Goal: Check status: Check status

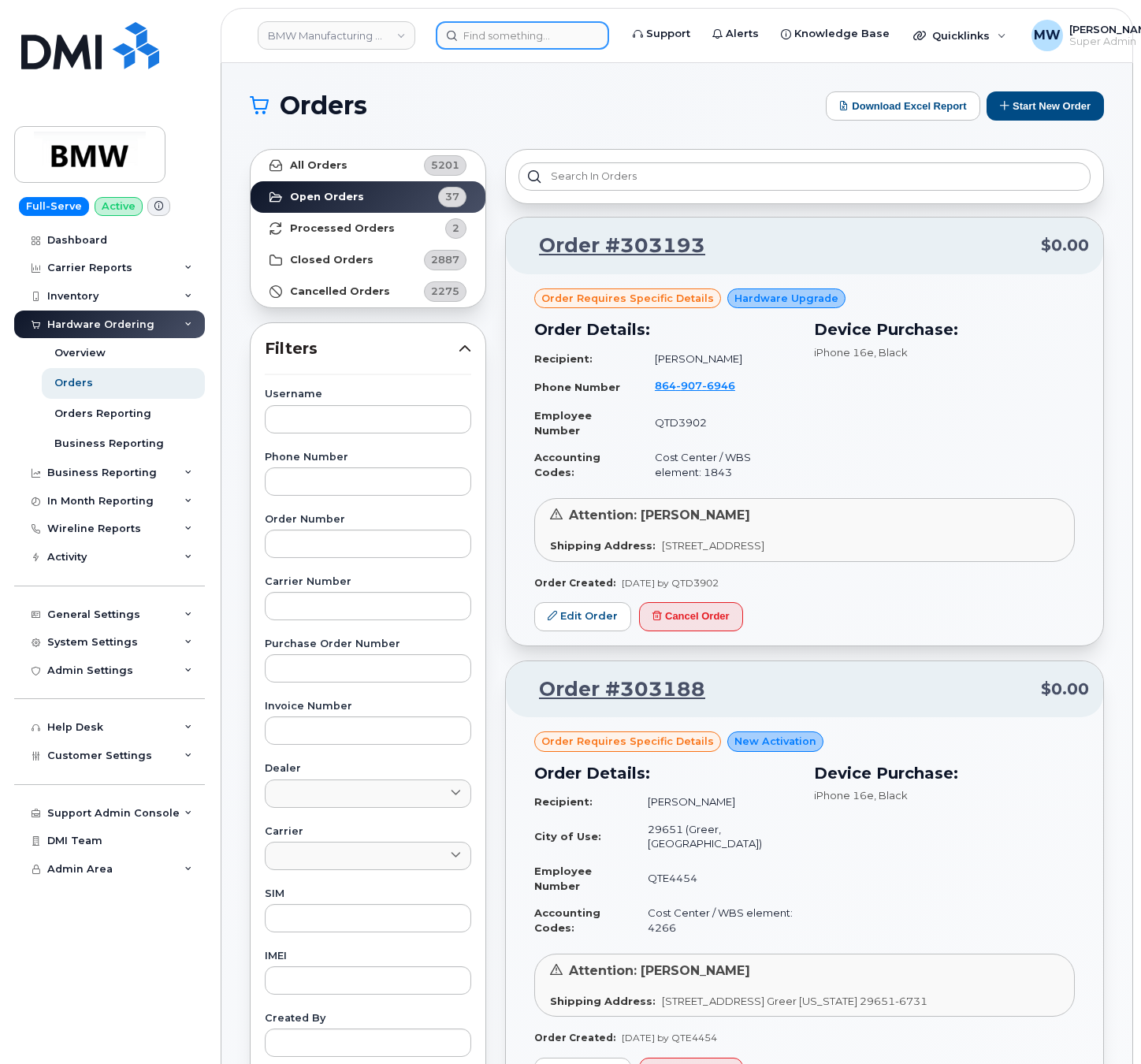
click at [564, 35] on input at bounding box center [522, 36] width 174 height 28
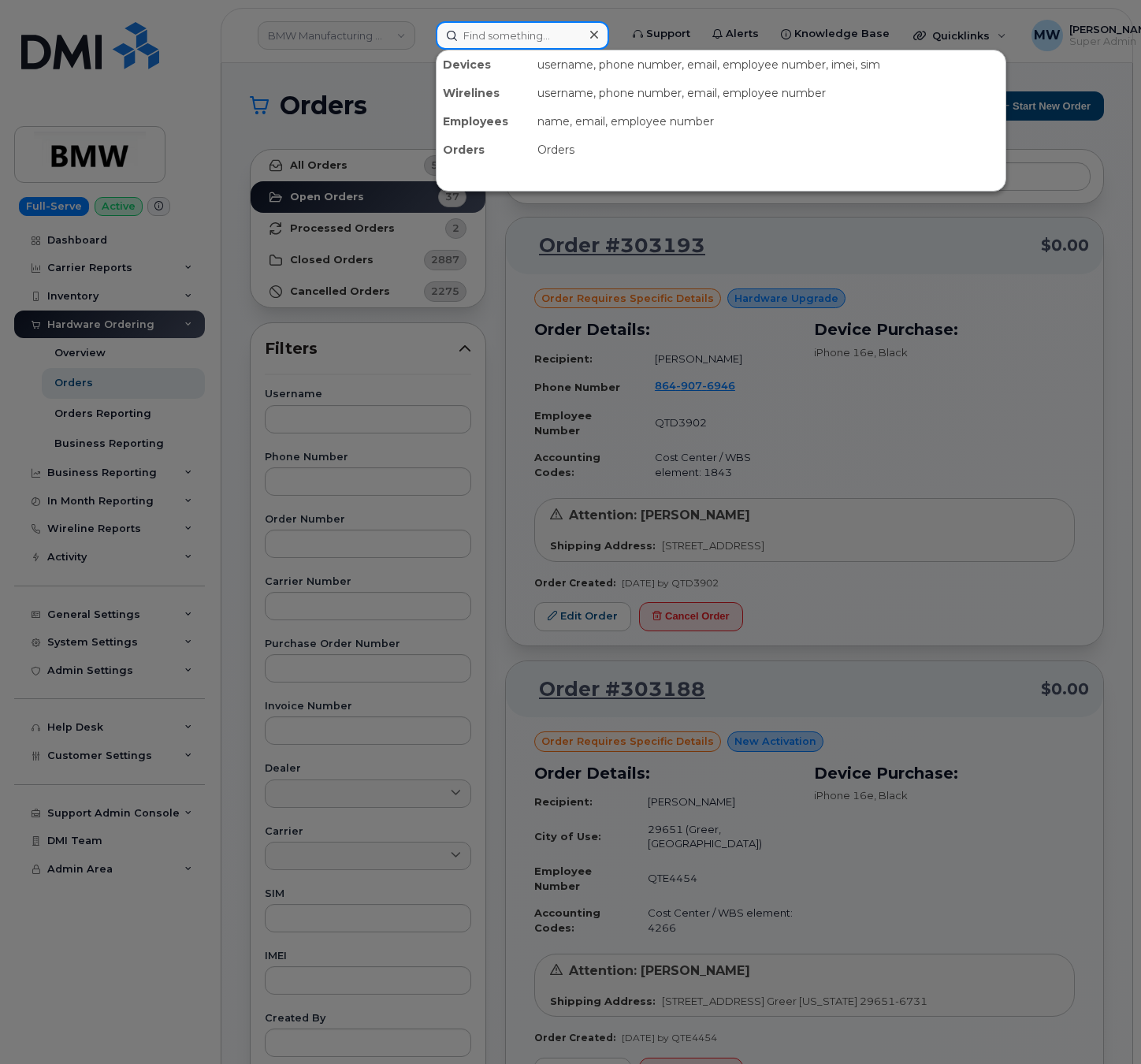
paste input "3302124418"
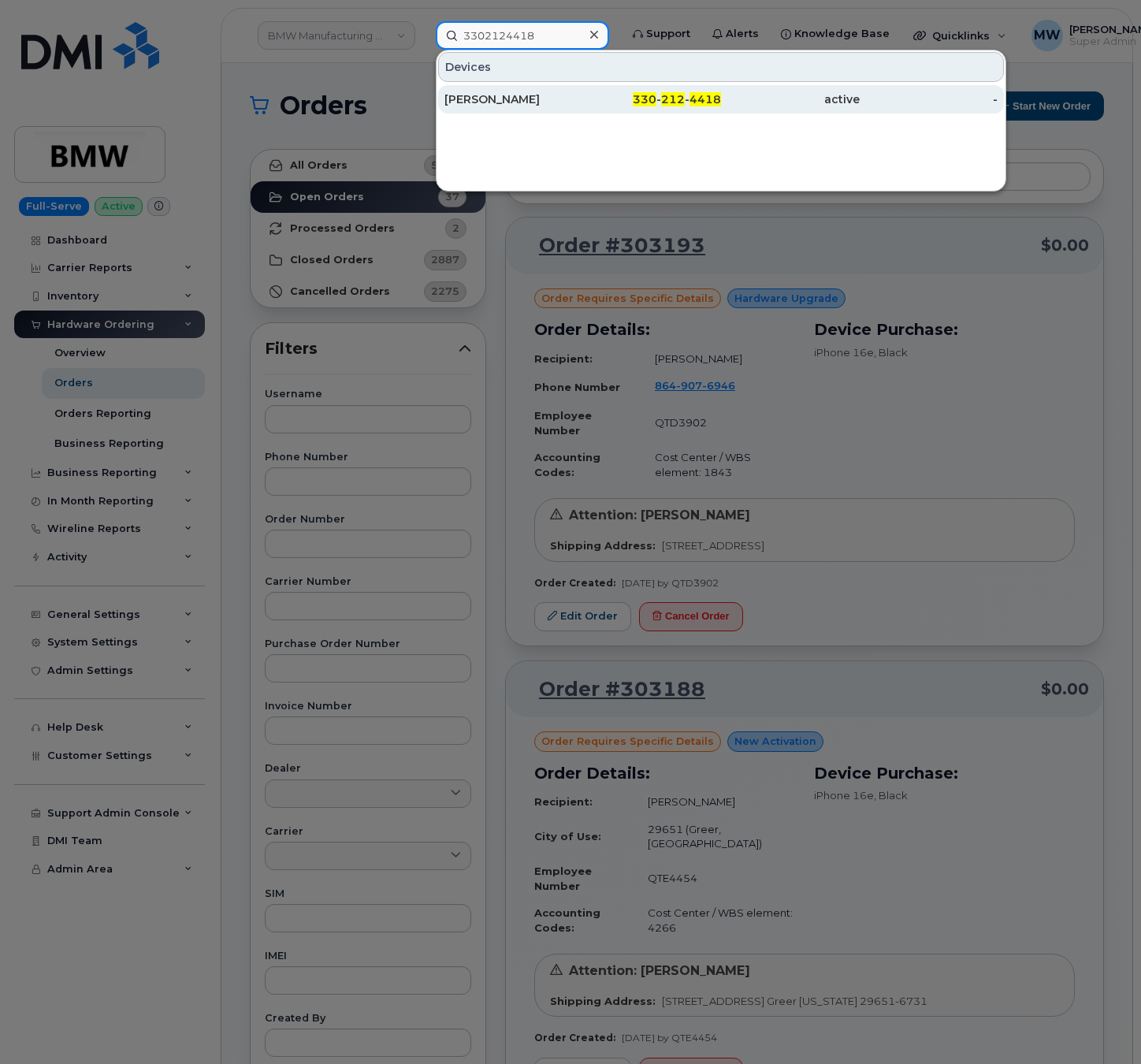
type input "3302124418"
click at [585, 96] on div "330 - 212 - 4418" at bounding box center [653, 99] width 139 height 16
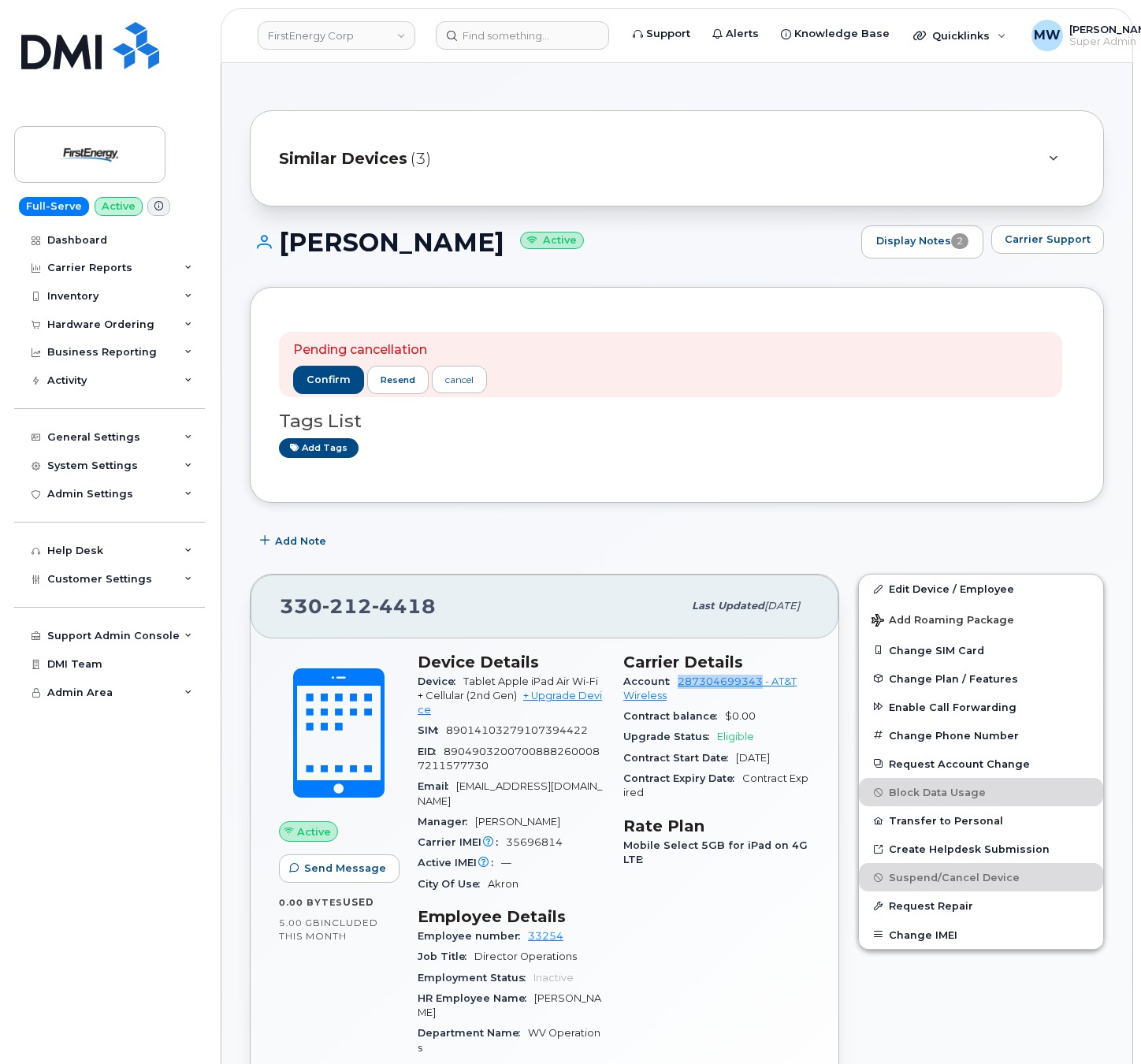
drag, startPoint x: 677, startPoint y: 682, endPoint x: 764, endPoint y: 692, distance: 87.6
click at [764, 692] on div "Account 287304699343 - AT&T Wireless" at bounding box center [716, 690] width 187 height 36
copy link "287304699343"
click at [313, 384] on span "confirm" at bounding box center [328, 379] width 44 height 14
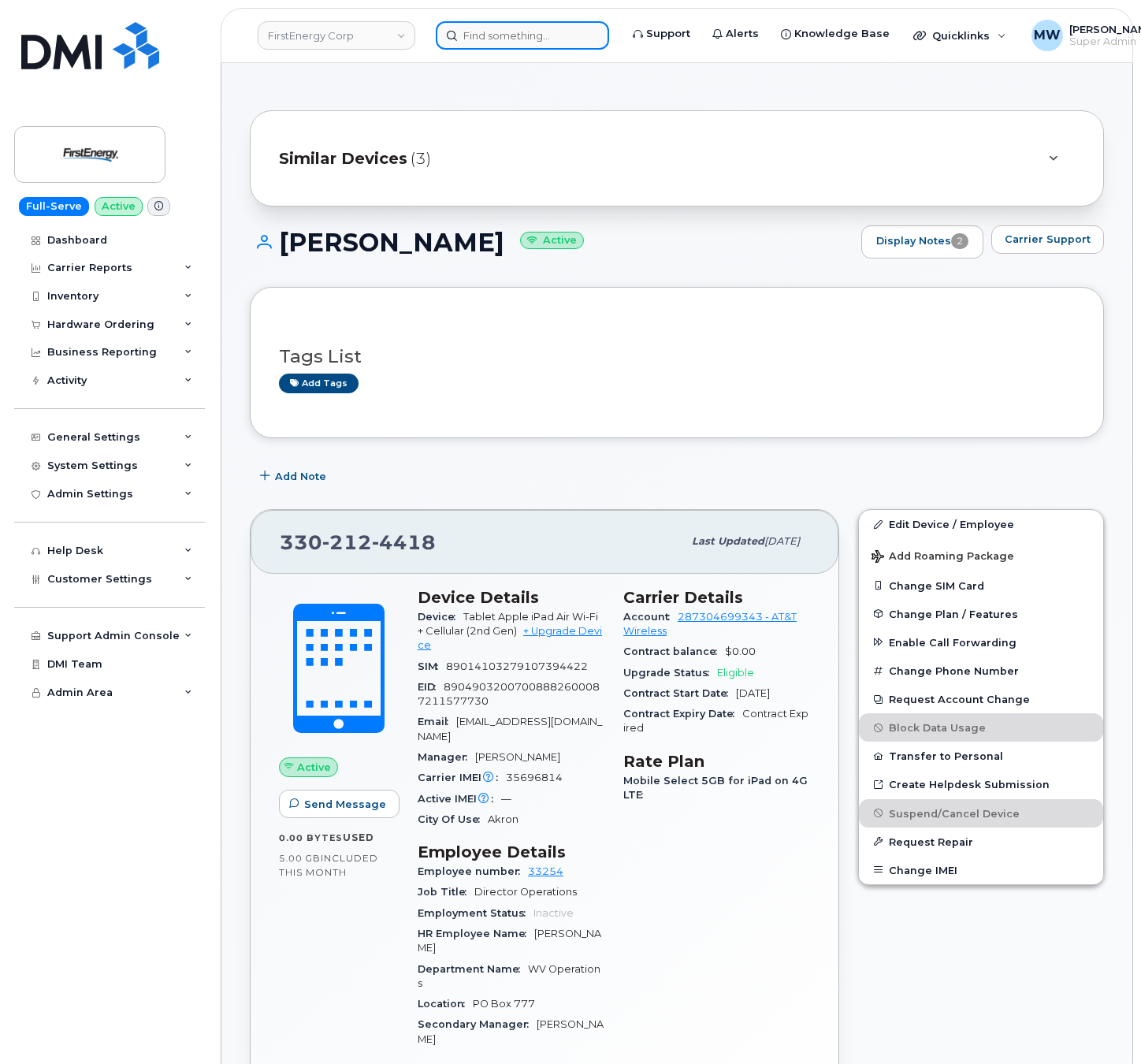
click at [490, 38] on input at bounding box center [522, 36] width 174 height 28
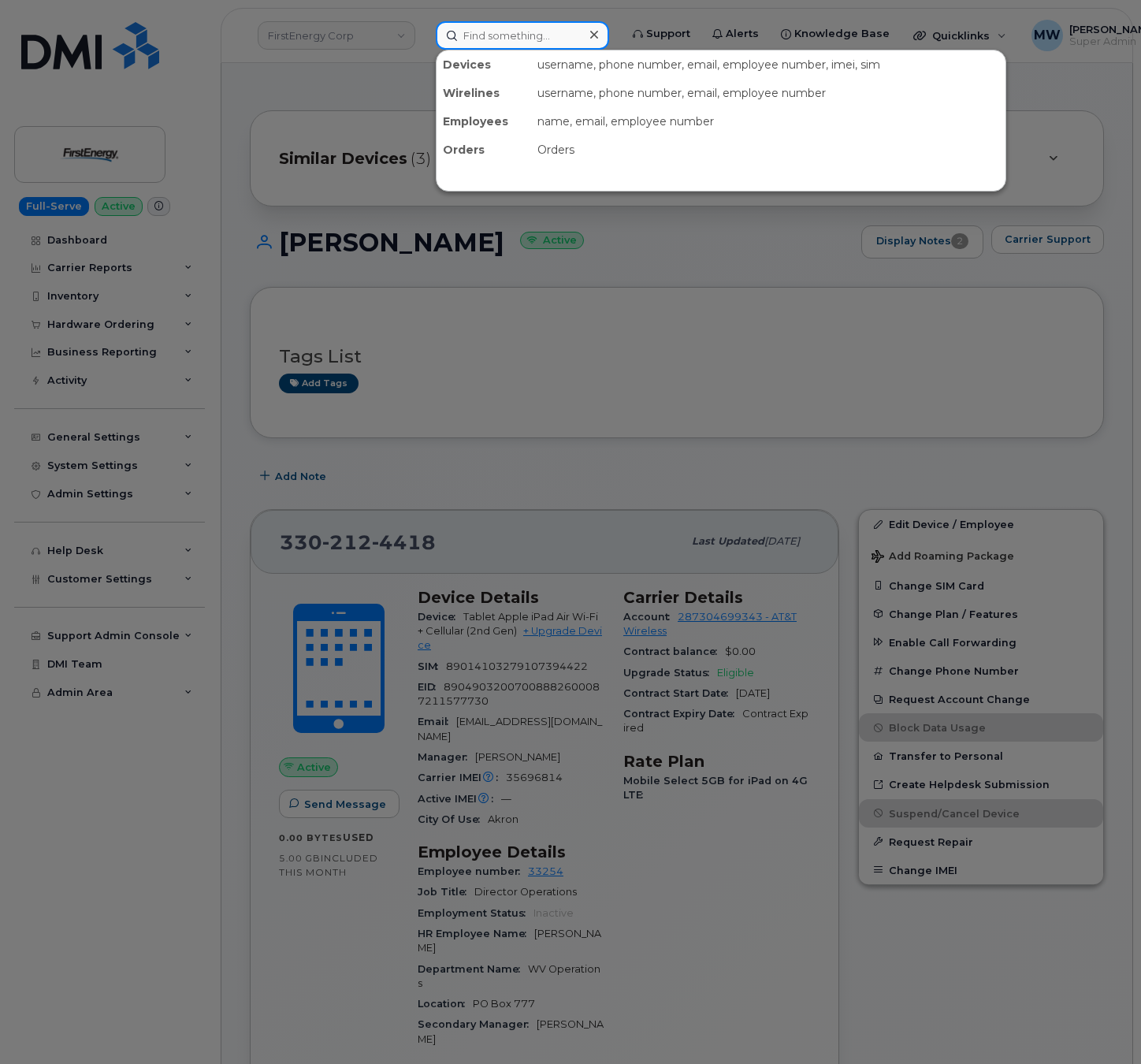
paste input "3046922770"
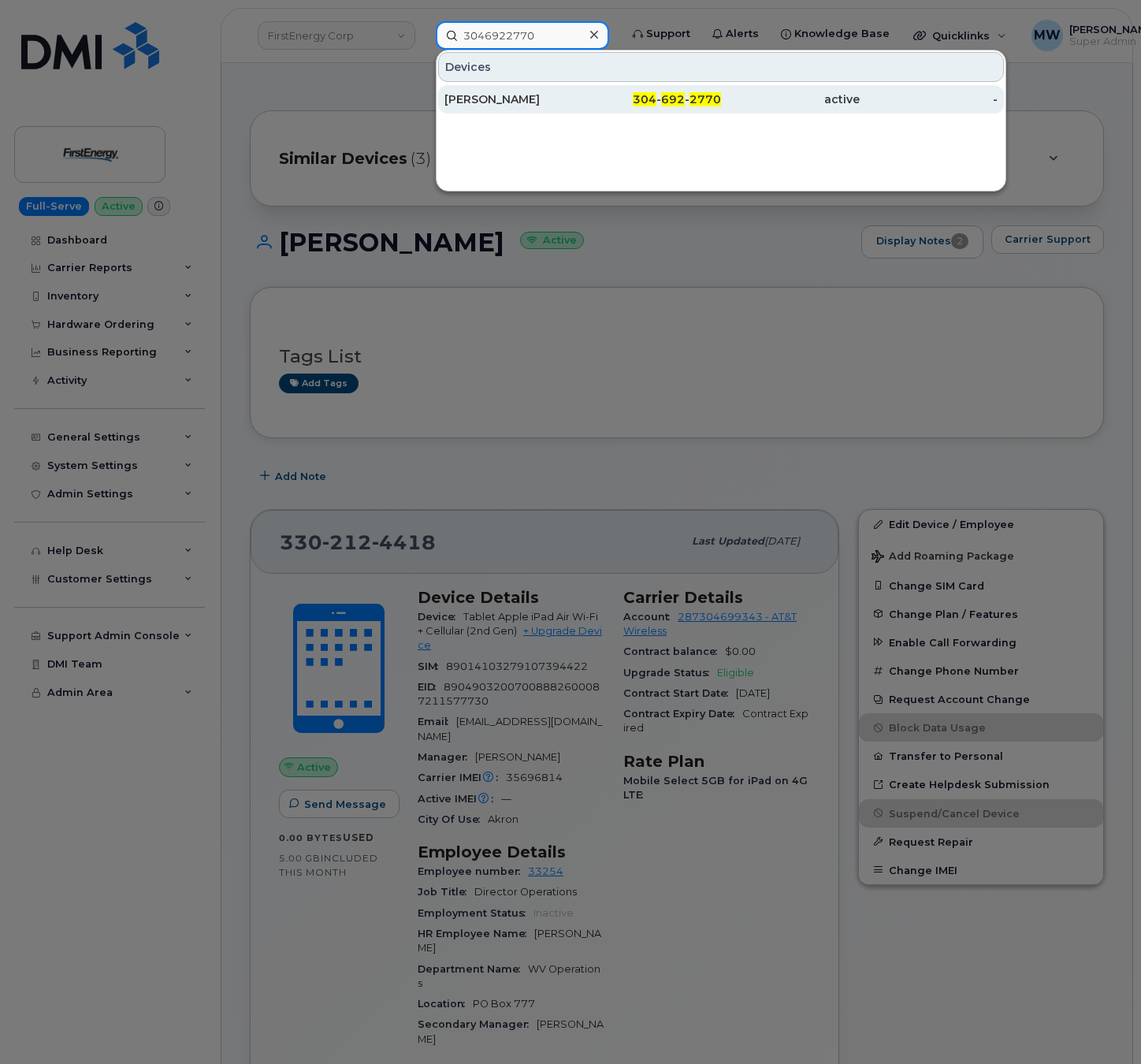
type input "3046922770"
click at [596, 100] on div "304 - 692 - 2770" at bounding box center [653, 99] width 139 height 16
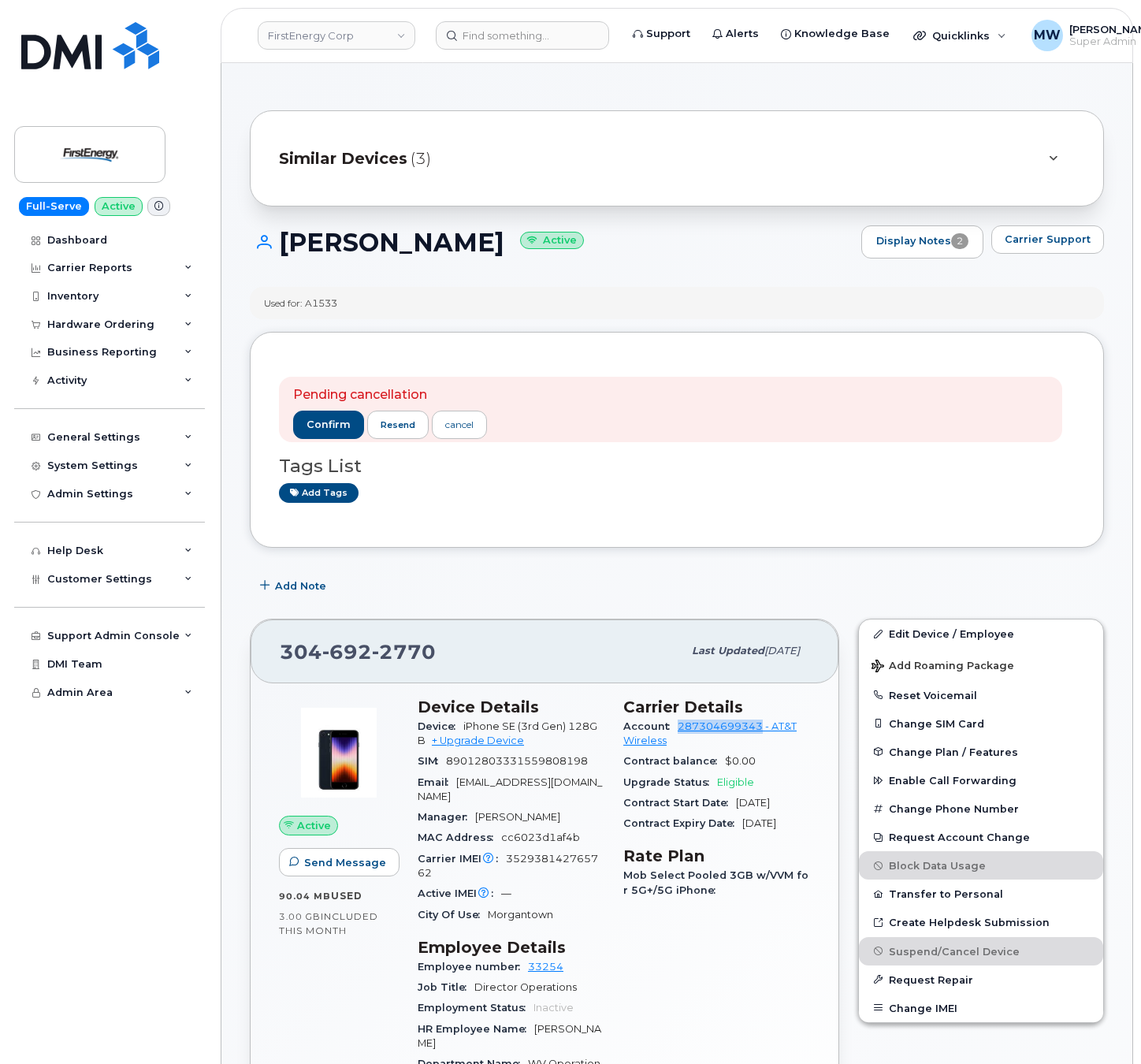
drag, startPoint x: 675, startPoint y: 733, endPoint x: 764, endPoint y: 731, distance: 89.0
click at [764, 731] on div "Account 287304699343 - AT&T Wireless" at bounding box center [716, 734] width 187 height 36
copy link "287304699343"
click at [347, 419] on span "confirm" at bounding box center [328, 424] width 44 height 14
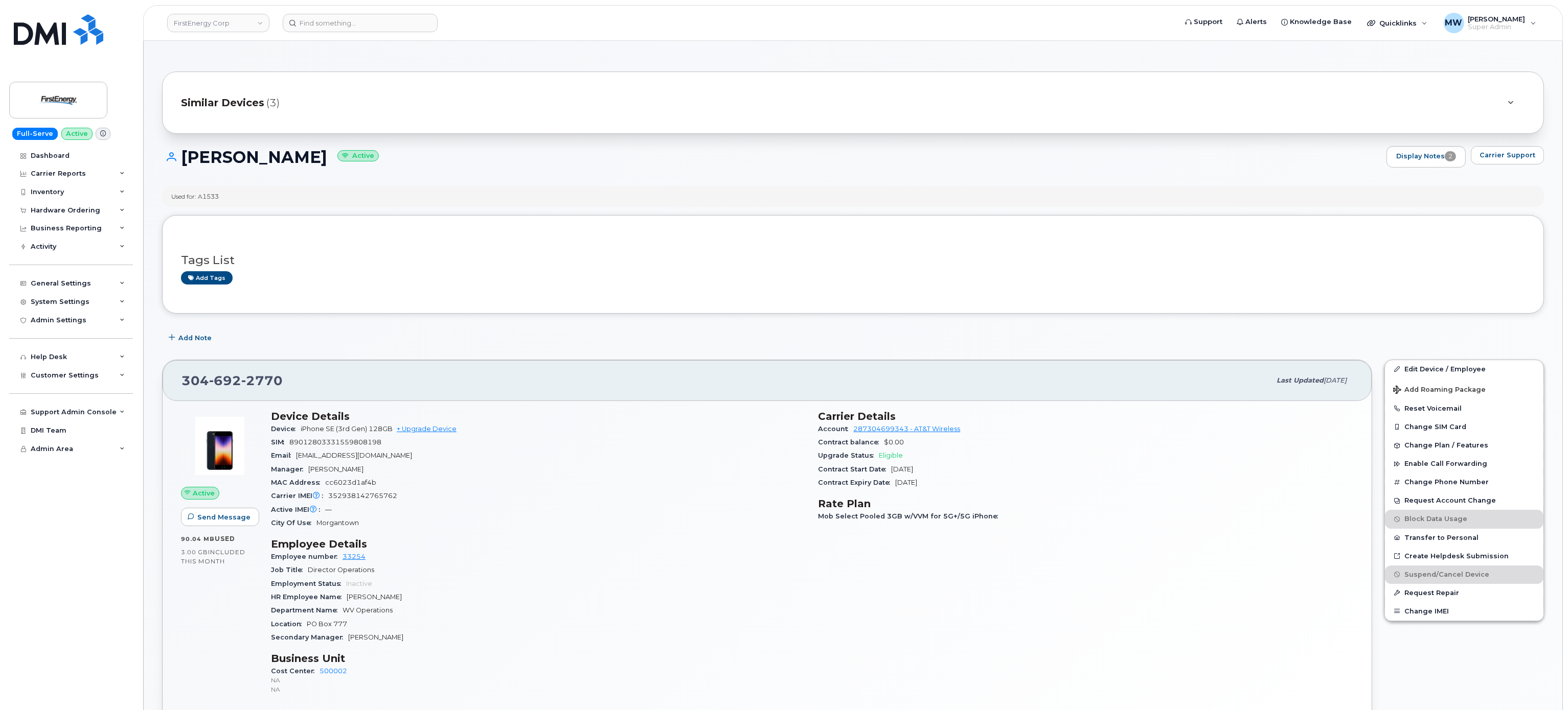
drag, startPoint x: 55, startPoint y: 215, endPoint x: 49, endPoint y: 238, distance: 23.8
click at [55, 216] on div "Hardware Ordering" at bounding box center [71, 211] width 124 height 18
click at [46, 249] on div "Orders" at bounding box center [47, 248] width 25 height 9
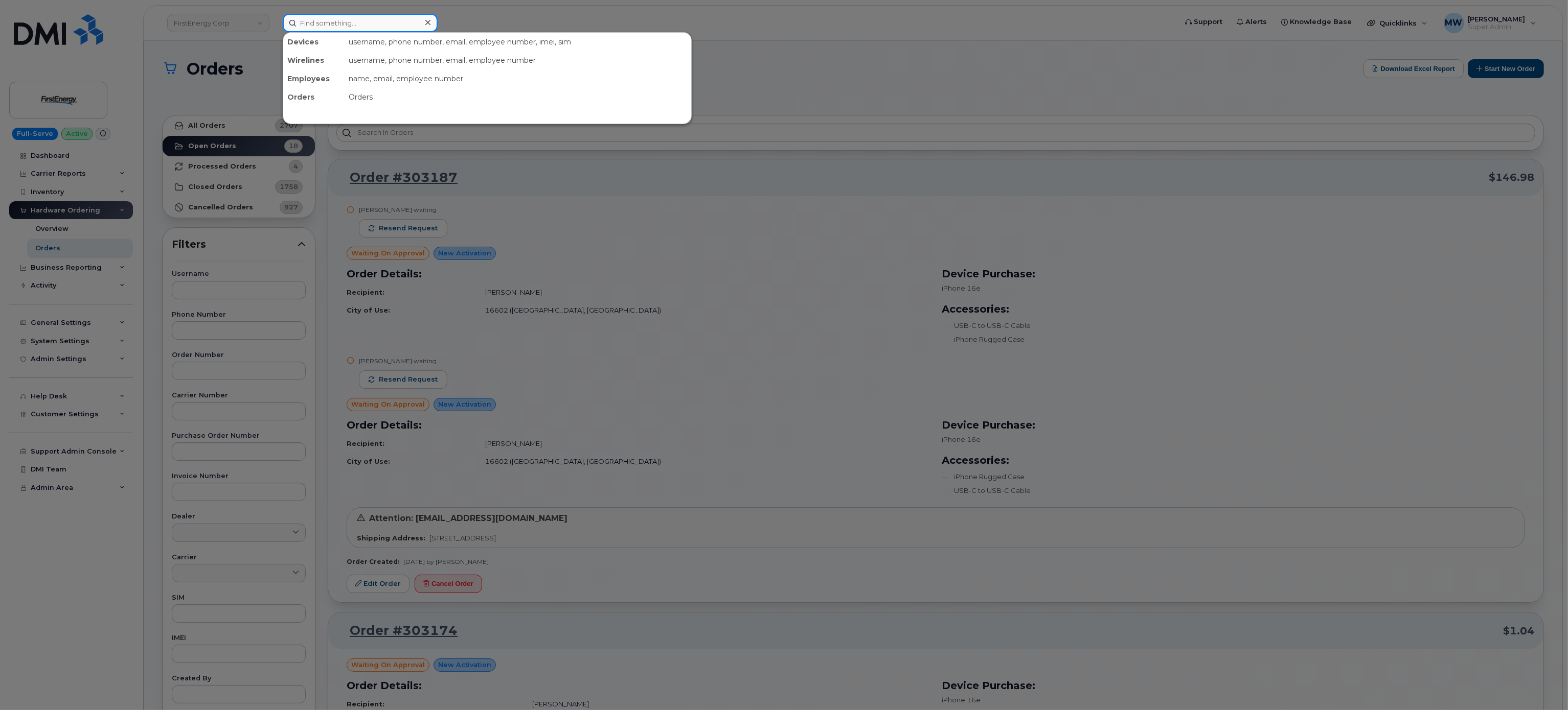
click at [398, 21] on input at bounding box center [360, 23] width 155 height 18
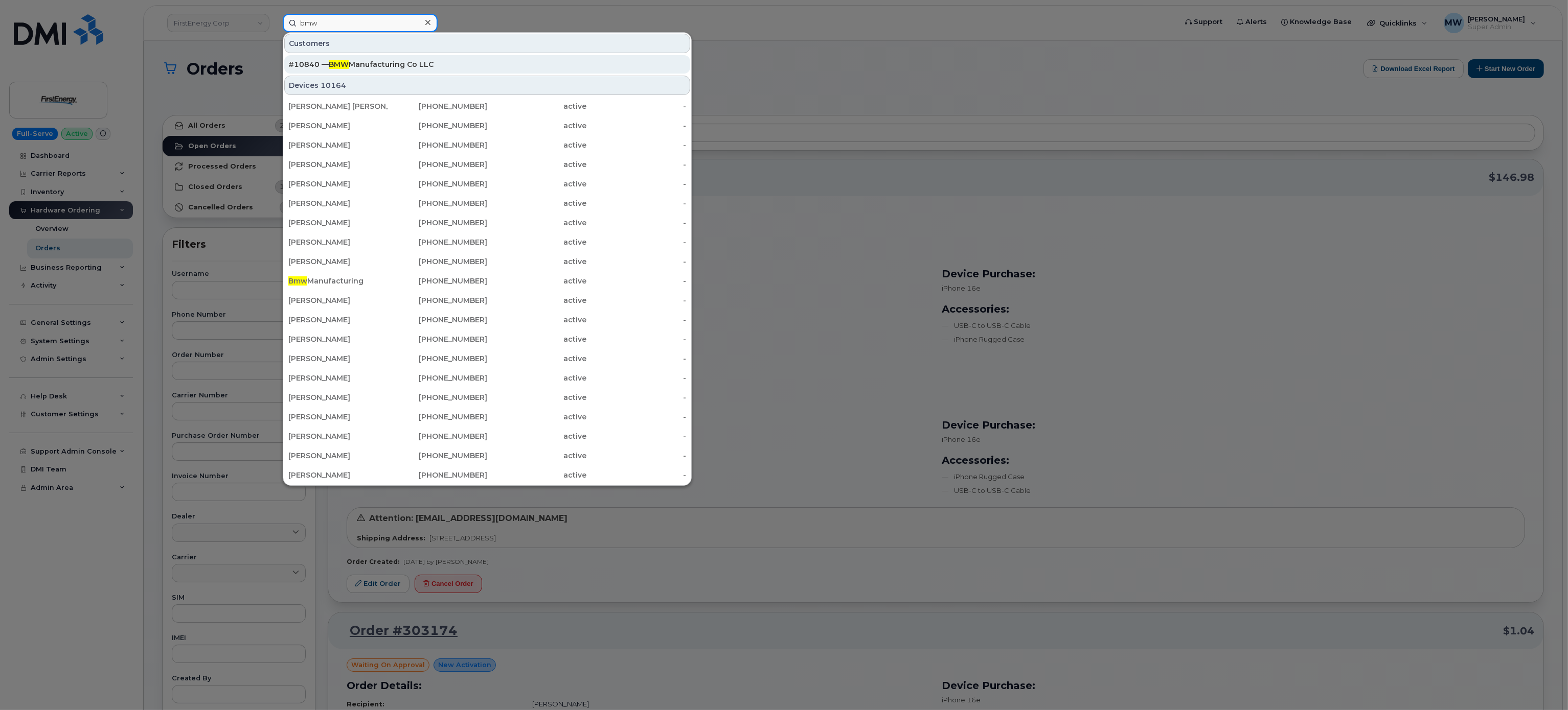
type input "bmw"
click at [452, 68] on div "#10840 — BMW Manufacturing Co LLC" at bounding box center [487, 64] width 397 height 10
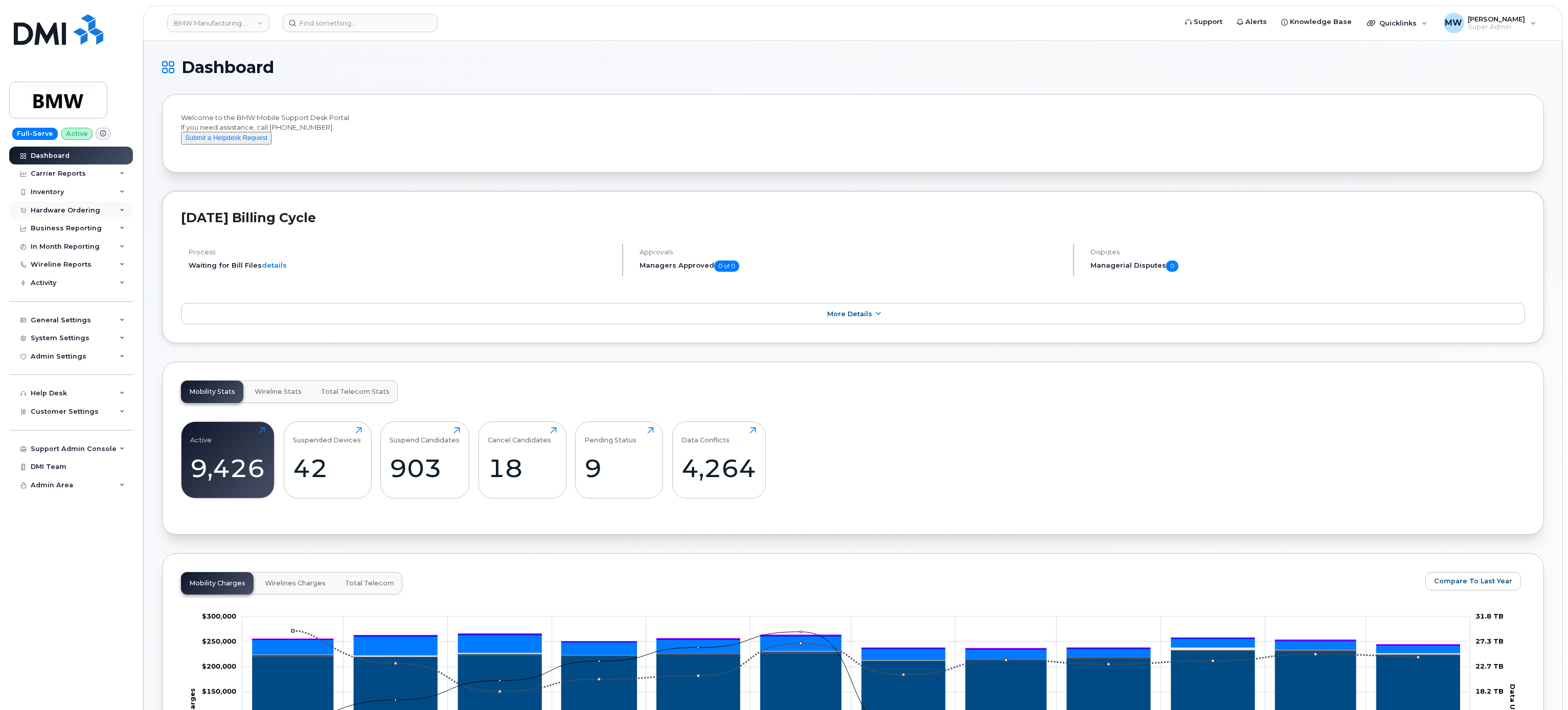
click at [81, 208] on div "Hardware Ordering" at bounding box center [65, 210] width 69 height 8
click at [90, 252] on link "Orders" at bounding box center [80, 248] width 106 height 19
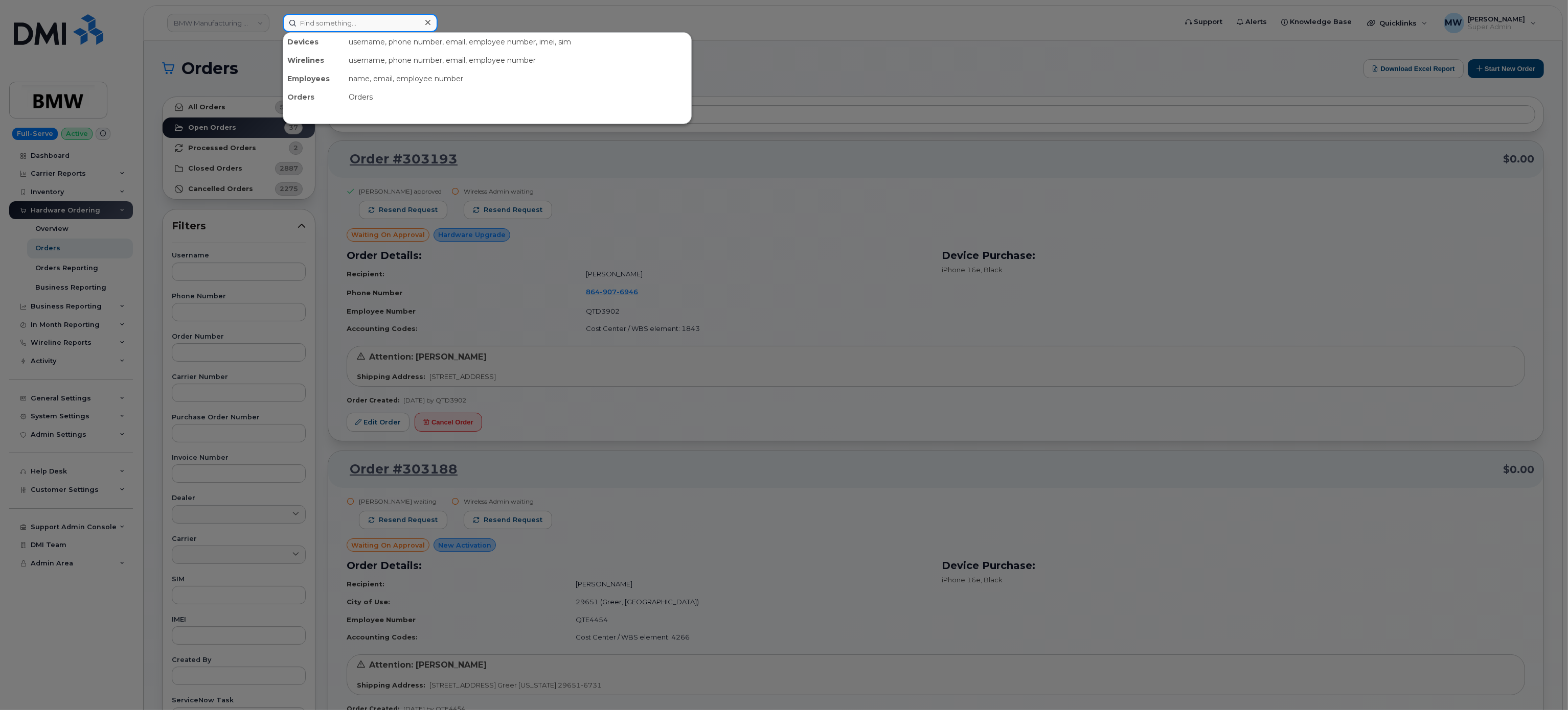
click at [348, 30] on input at bounding box center [360, 23] width 155 height 18
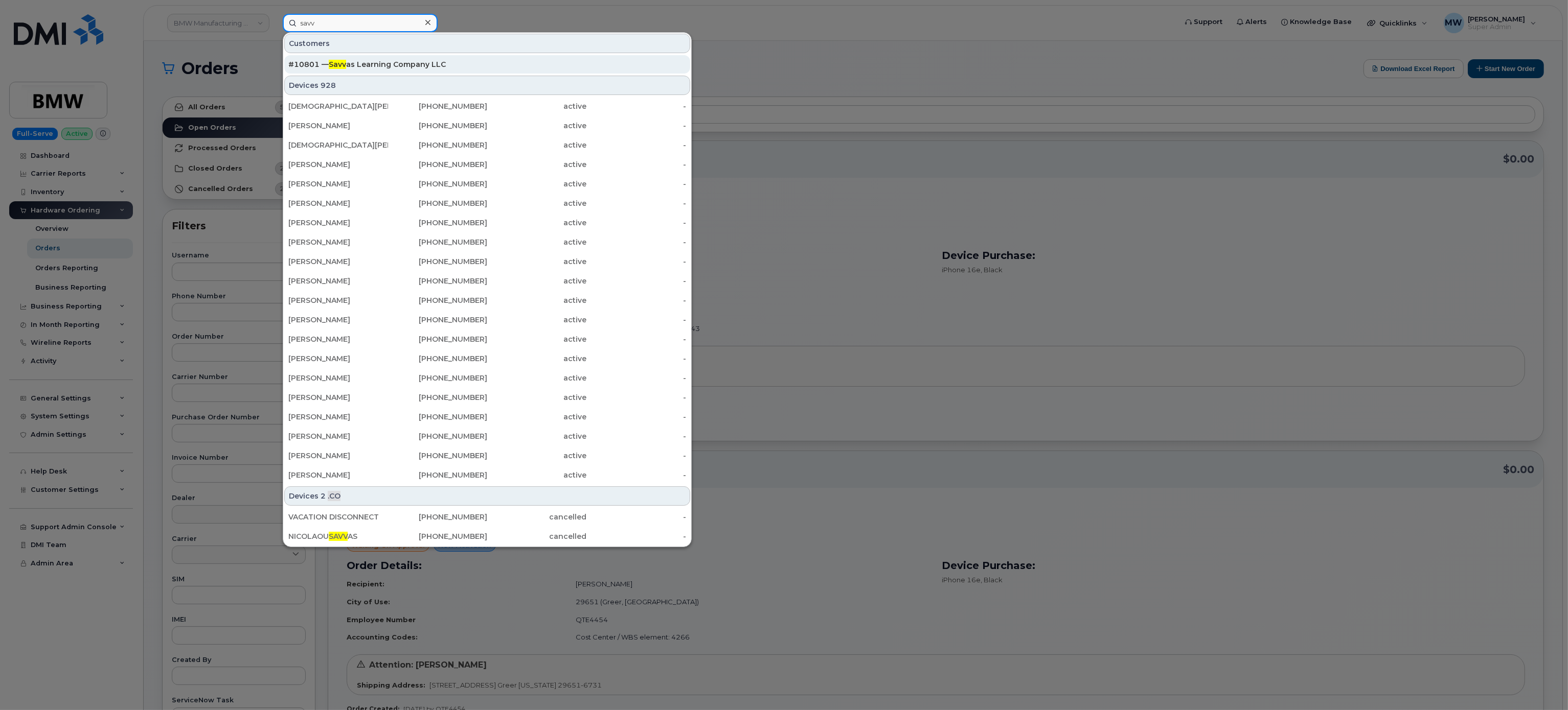
type input "savv"
click at [377, 61] on div "#10801 — Savv as Learning Company LLC" at bounding box center [487, 64] width 397 height 10
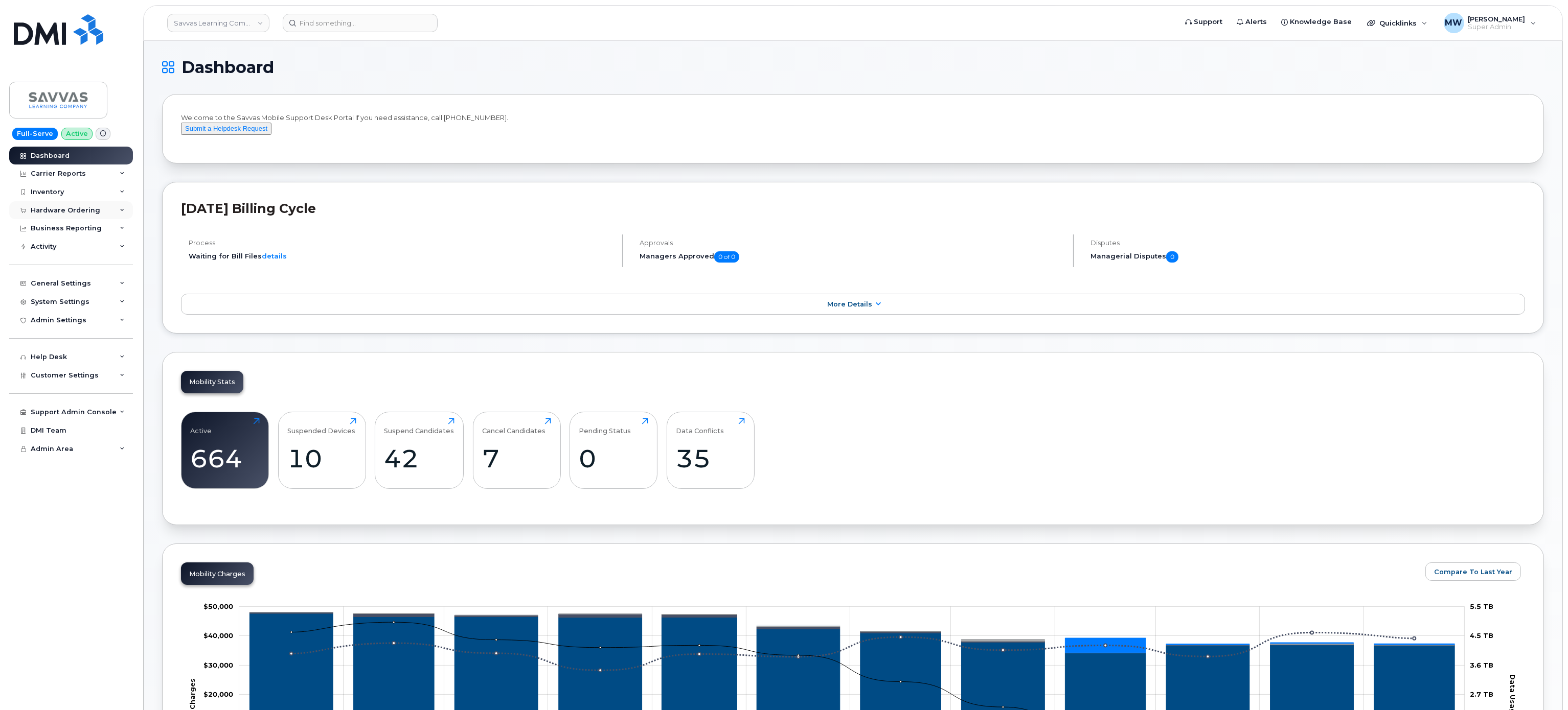
click at [83, 207] on div "Hardware Ordering" at bounding box center [65, 210] width 69 height 8
click at [80, 251] on link "Orders" at bounding box center [80, 248] width 106 height 19
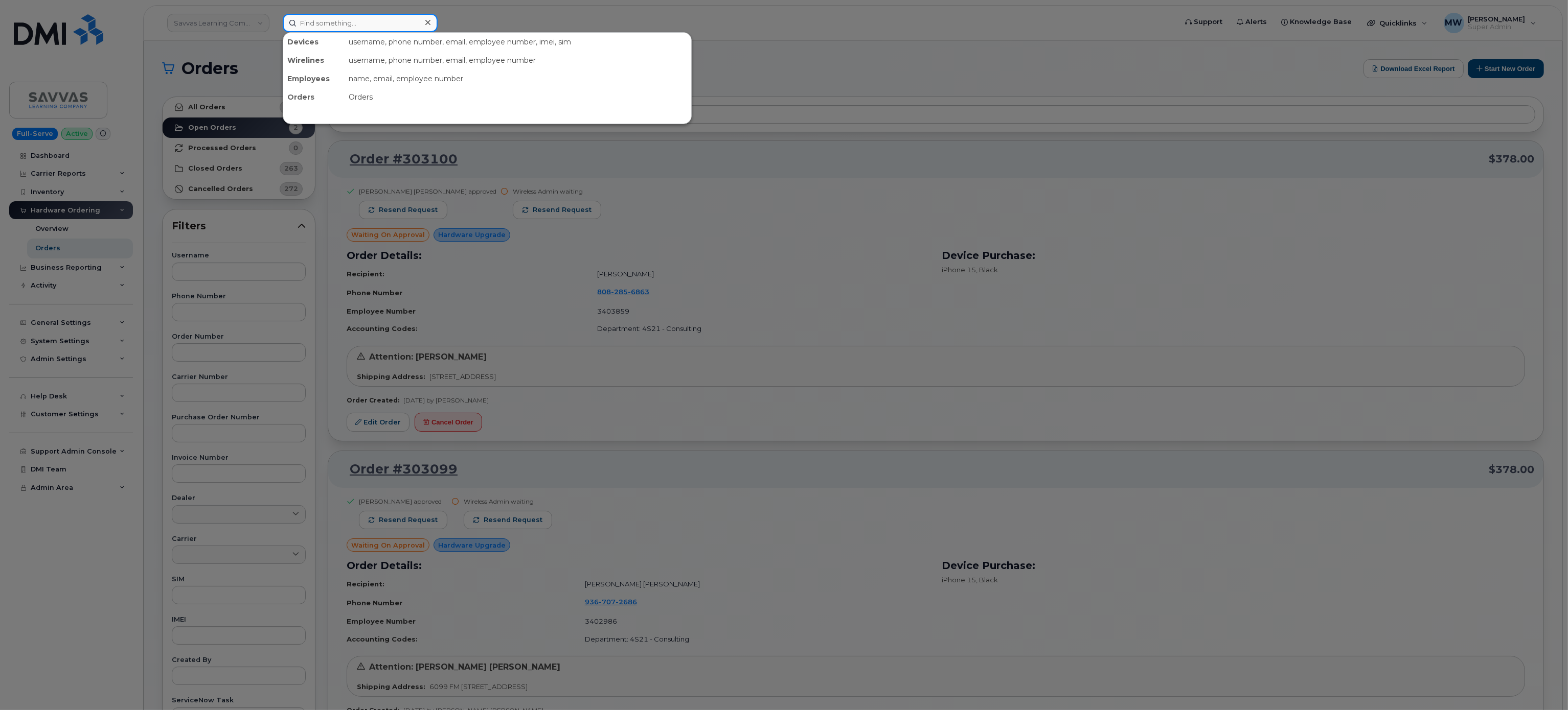
click at [357, 30] on input at bounding box center [360, 23] width 155 height 18
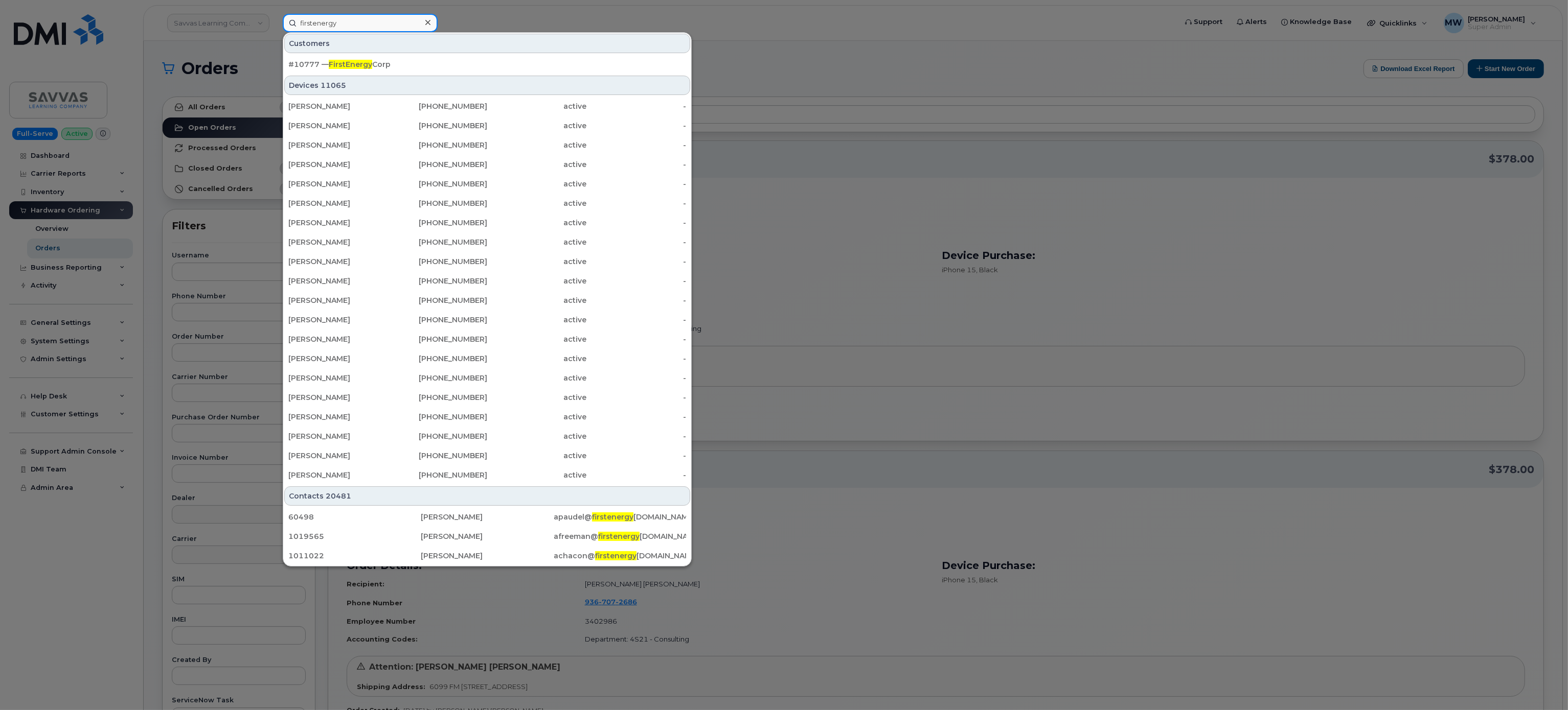
type input "firstenergy"
click at [378, 56] on link "#10777 — FirstEnergy Corp" at bounding box center [487, 64] width 406 height 18
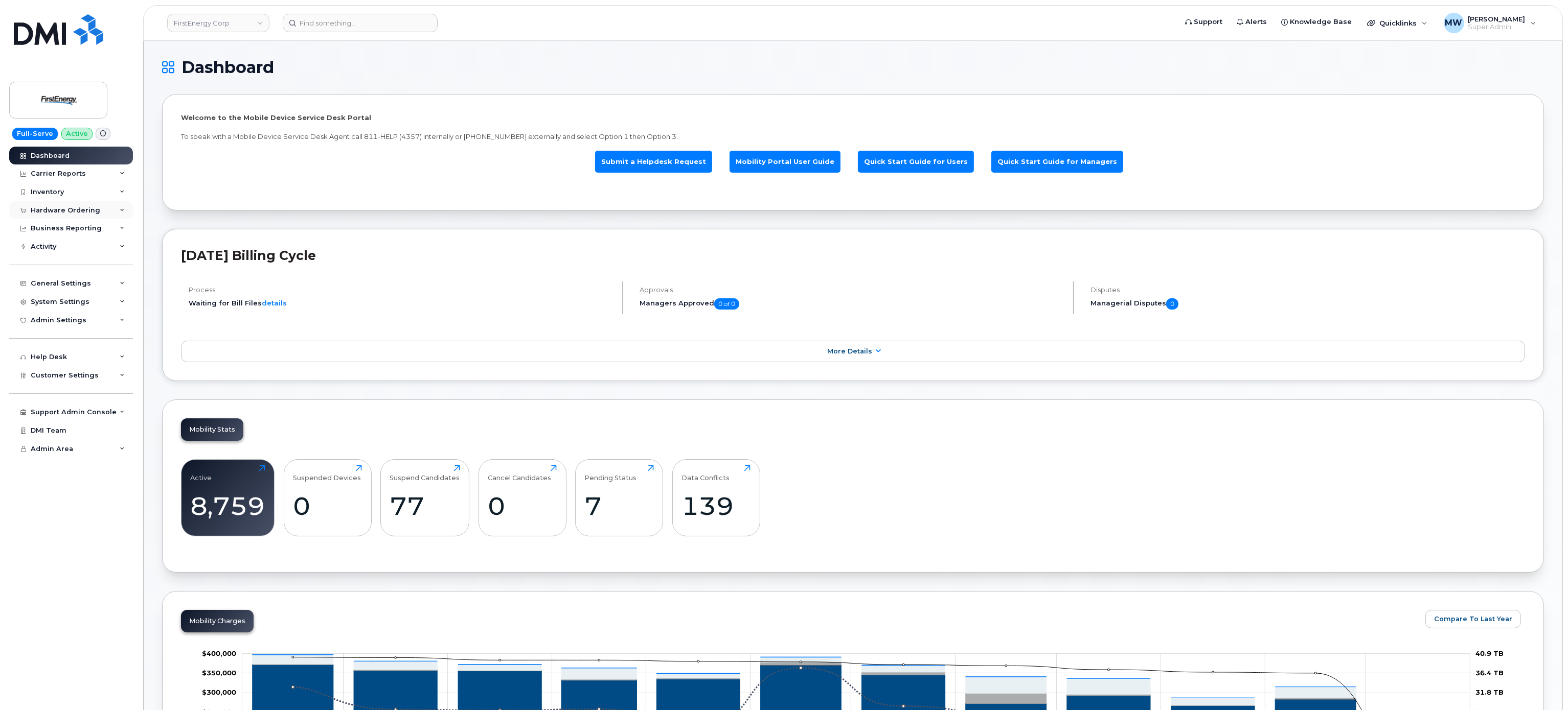
click at [86, 208] on div "Hardware Ordering" at bounding box center [65, 210] width 69 height 8
click at [79, 250] on link "Orders" at bounding box center [80, 248] width 106 height 19
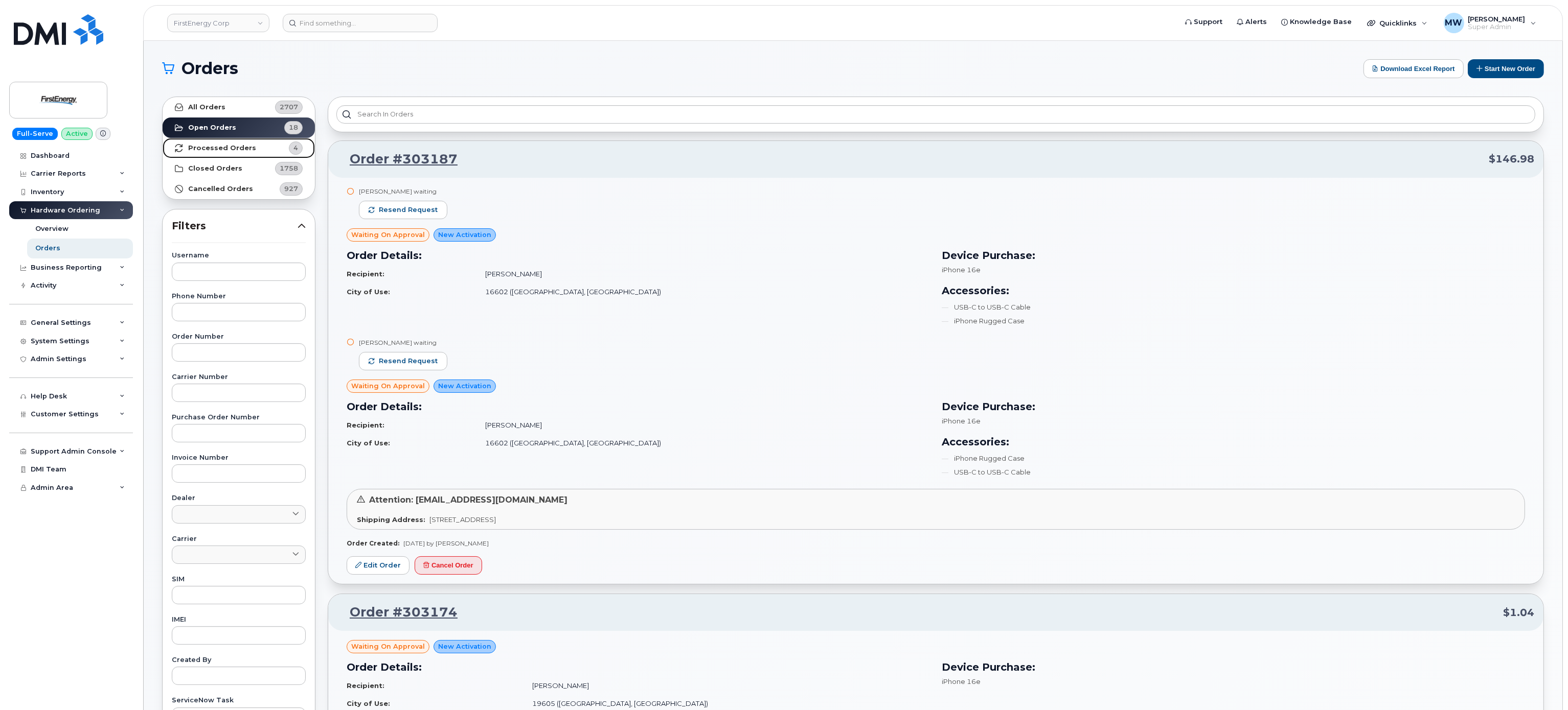
click at [227, 148] on strong "Processed Orders" at bounding box center [222, 148] width 68 height 8
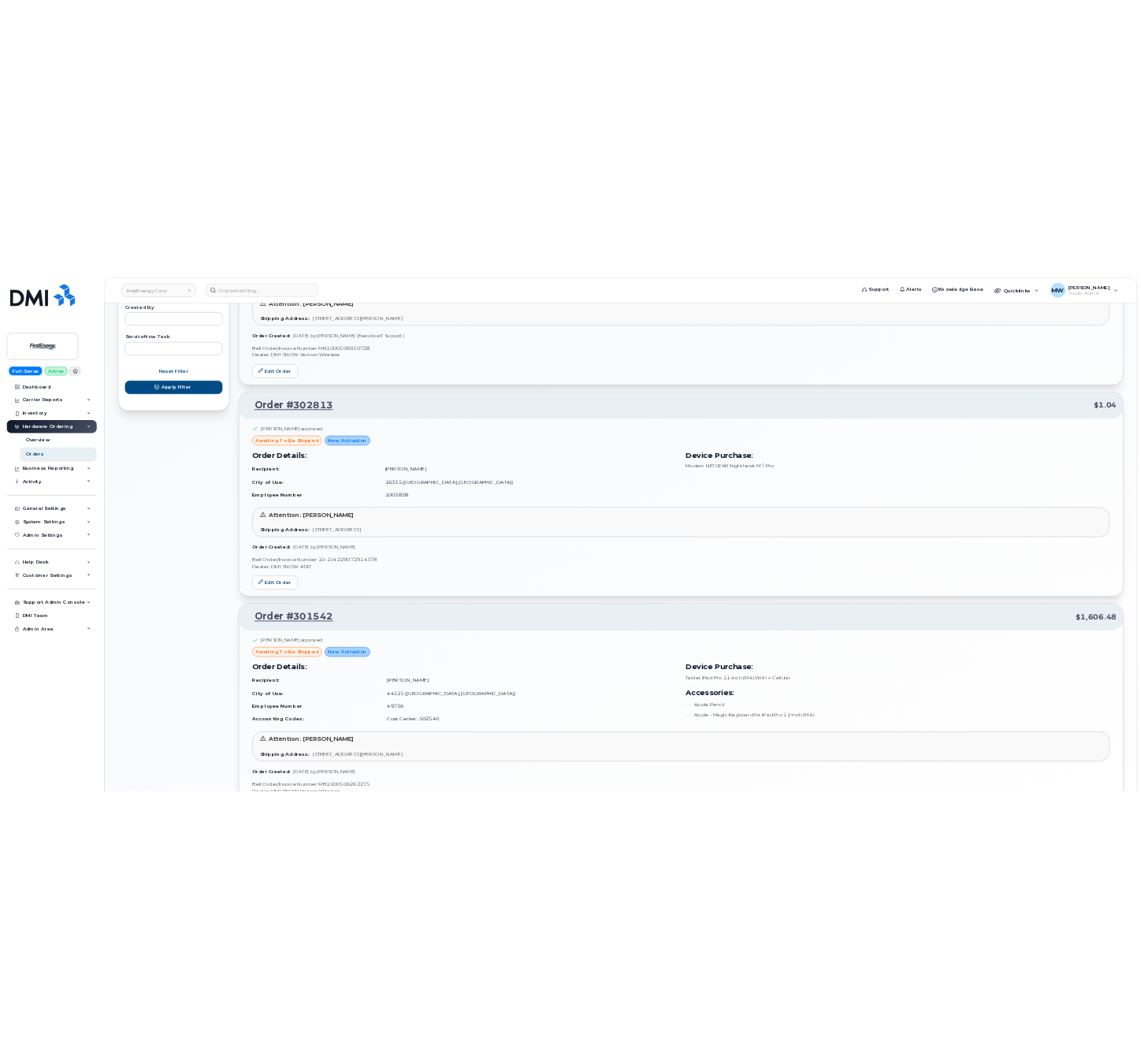
scroll to position [1115, 0]
